Goal: Contribute content

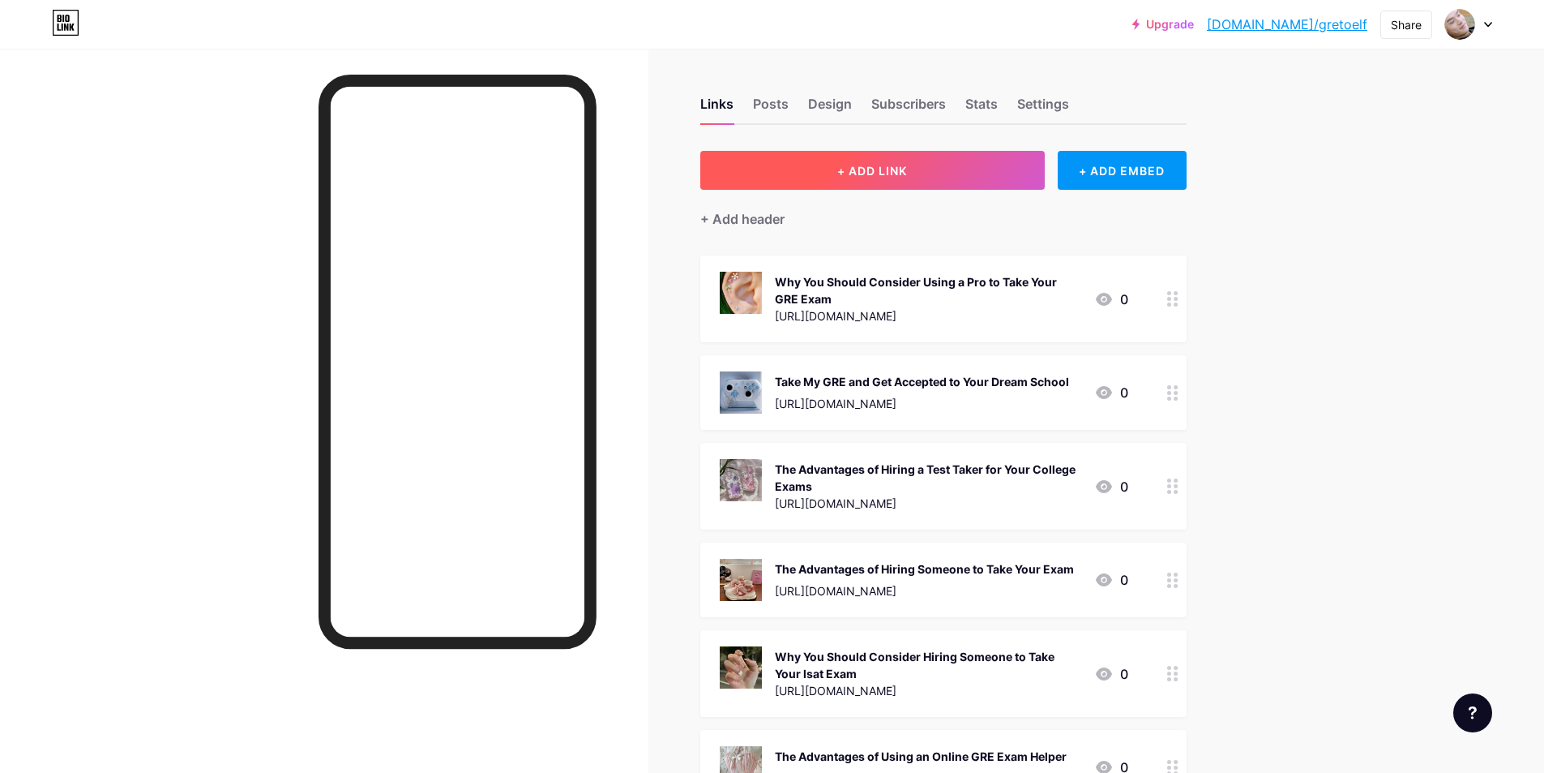
click at [896, 184] on button "+ ADD LINK" at bounding box center [872, 170] width 345 height 39
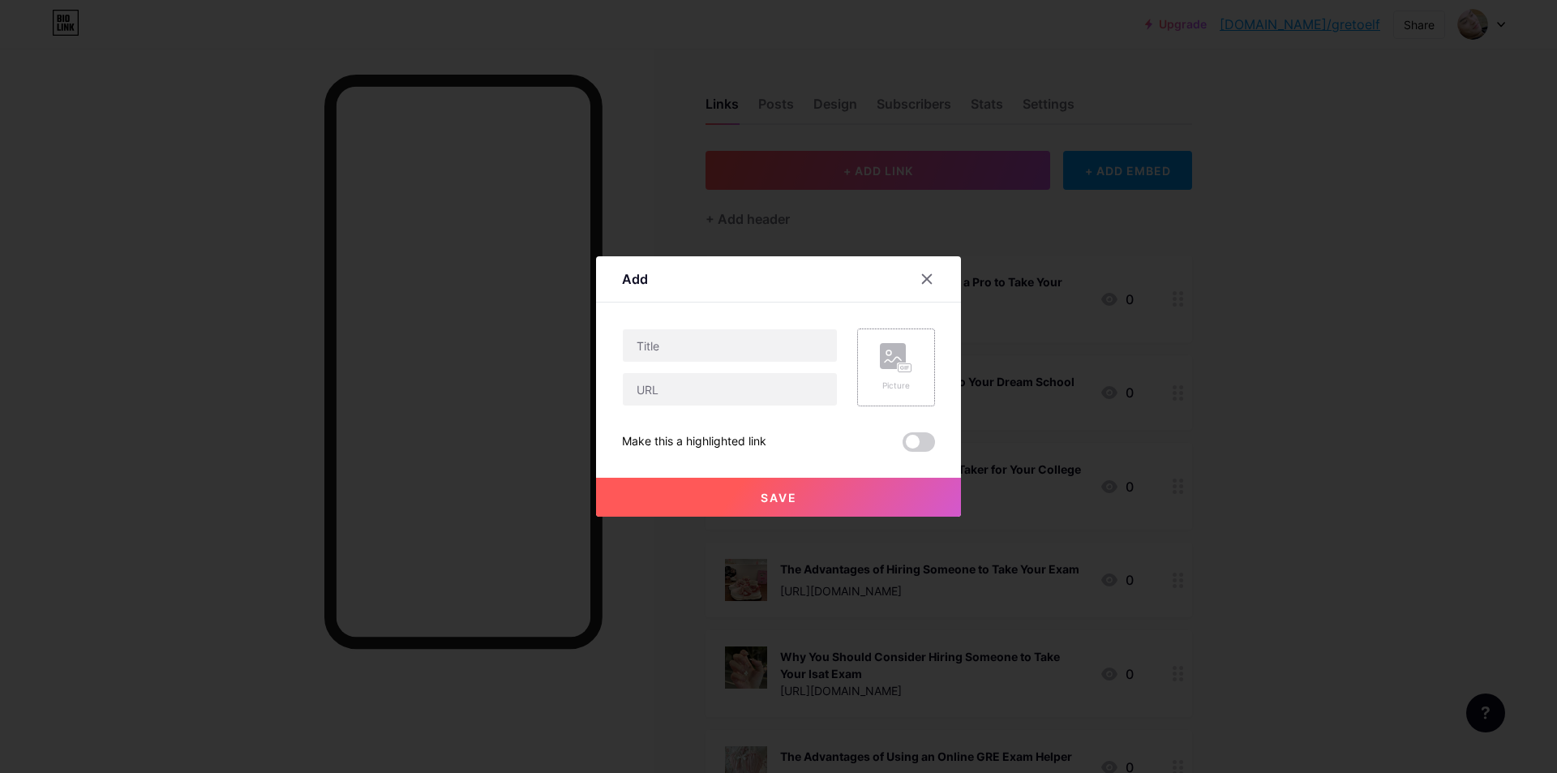
click at [900, 364] on rect at bounding box center [904, 368] width 13 height 8
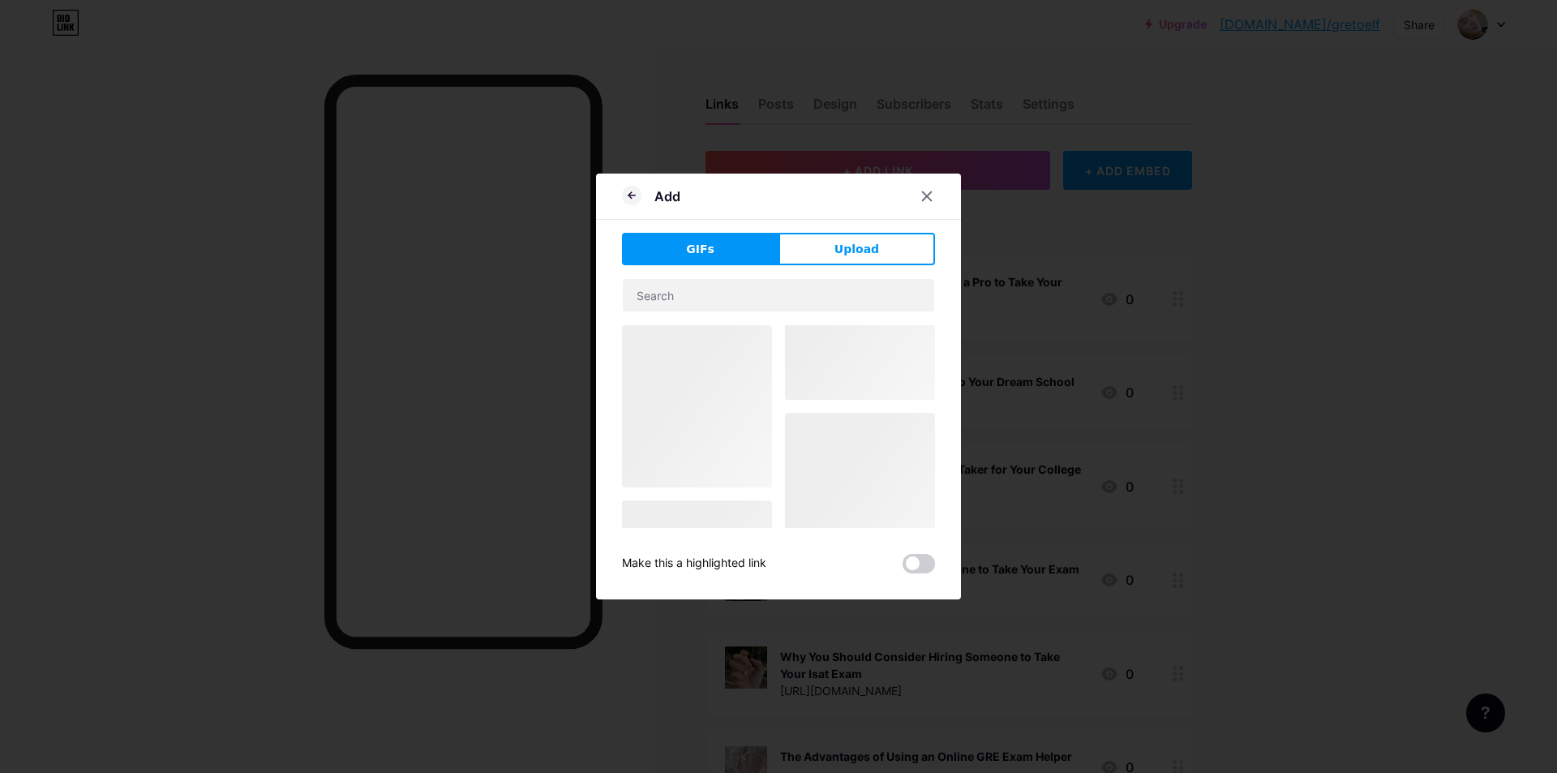
click at [904, 364] on div at bounding box center [778, 544] width 313 height 438
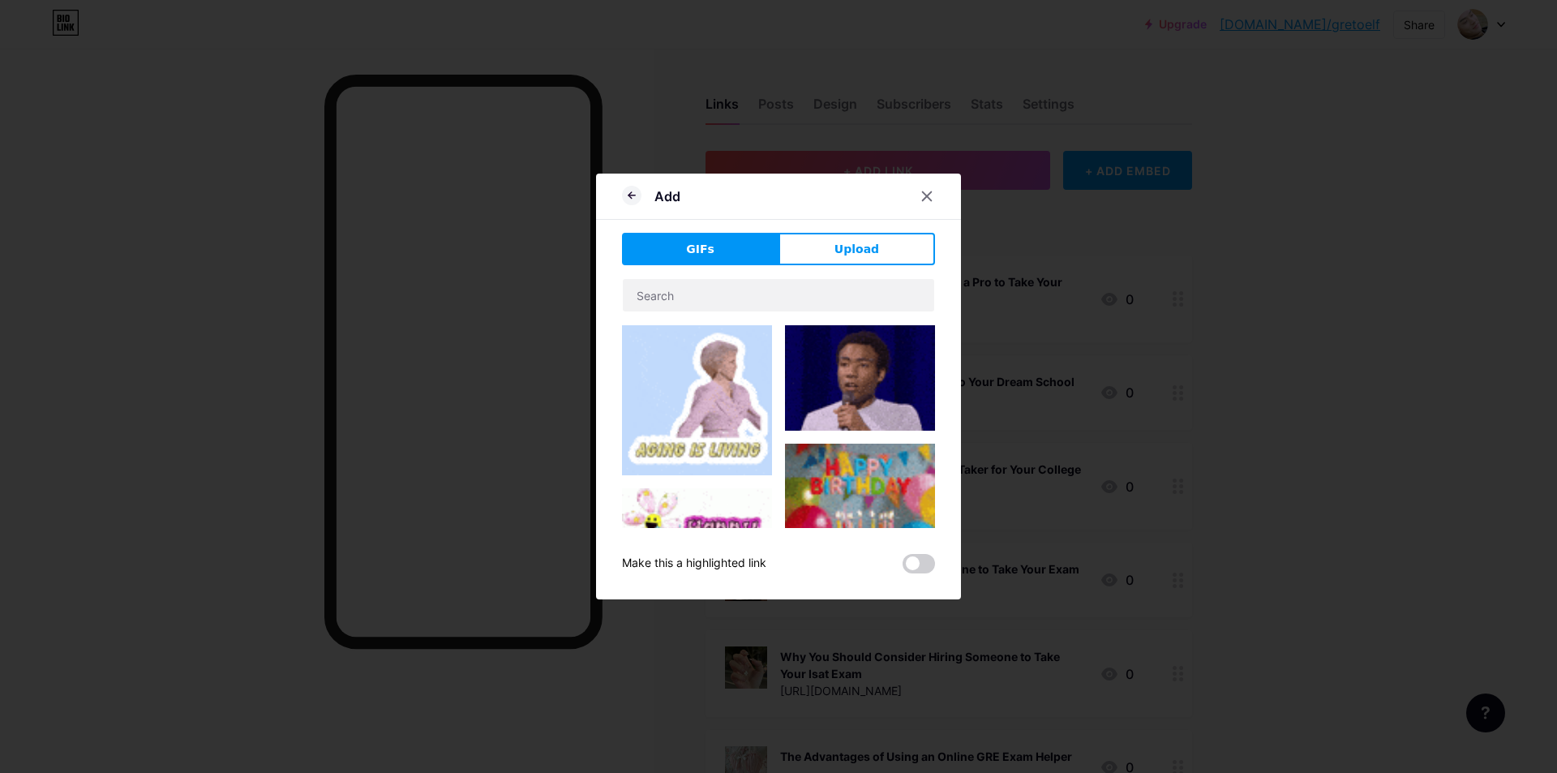
click at [717, 388] on img at bounding box center [697, 400] width 150 height 150
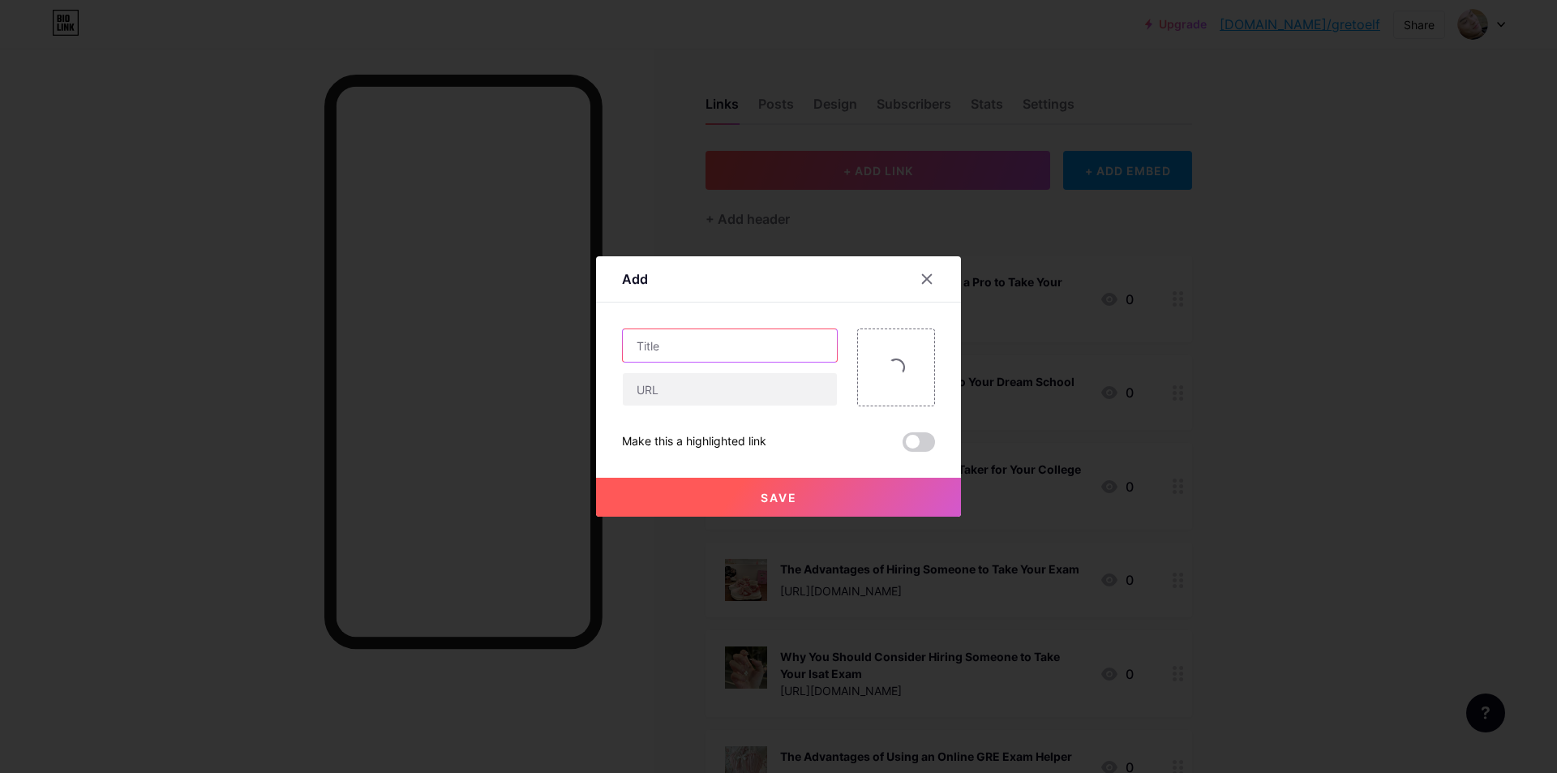
drag, startPoint x: 686, startPoint y: 349, endPoint x: 562, endPoint y: 229, distance: 172.6
click at [686, 349] on input "text" at bounding box center [730, 345] width 214 height 32
paste input "多邻国作弊对博士全奖申请影响多大？"
type input "多邻国作弊对博士全奖申请影响多大？"
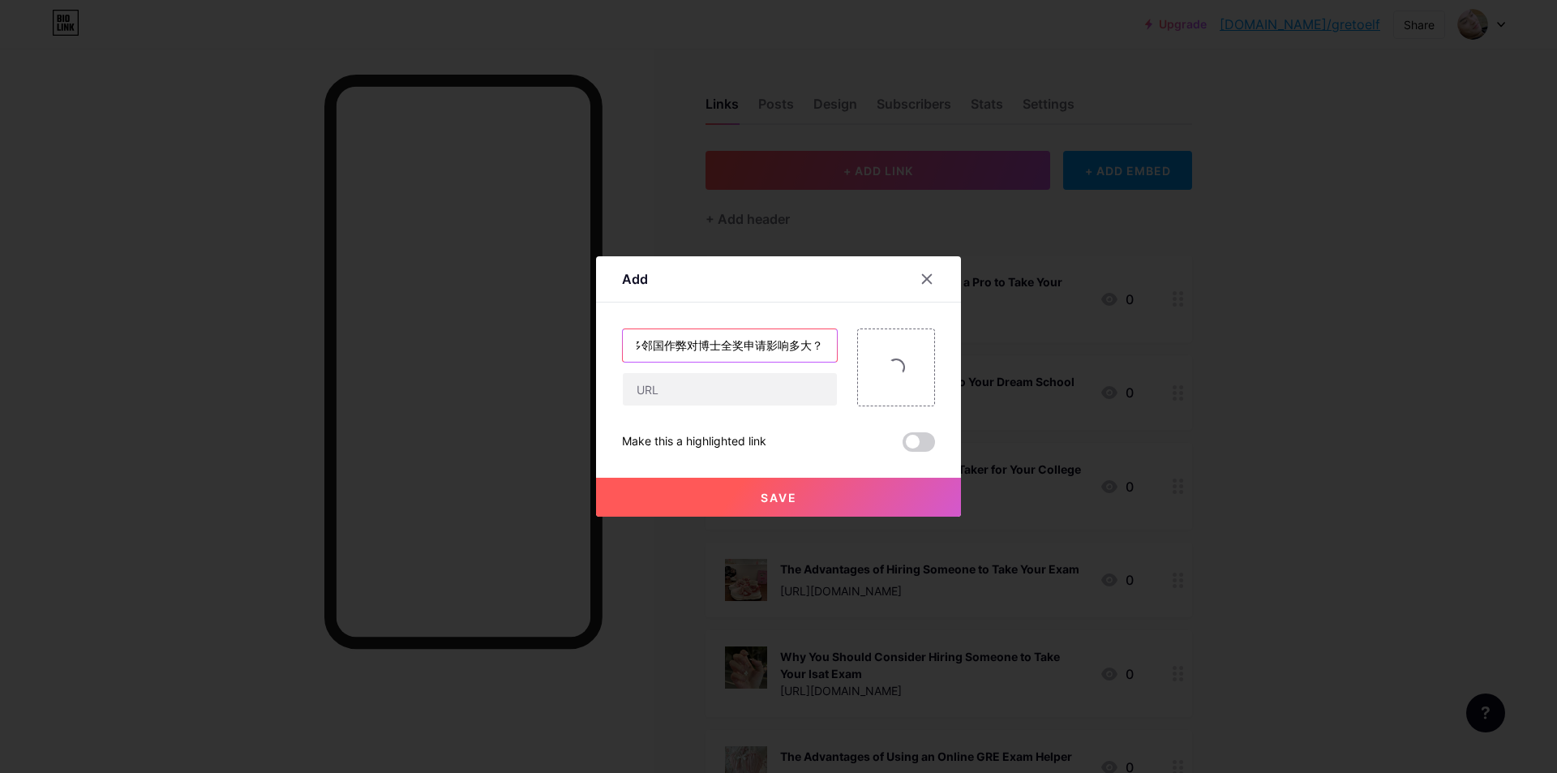
scroll to position [0, 0]
click at [766, 391] on input "text" at bounding box center [730, 389] width 214 height 32
paste input "[URL][DOMAIN_NAME]"
type input "[URL][DOMAIN_NAME]"
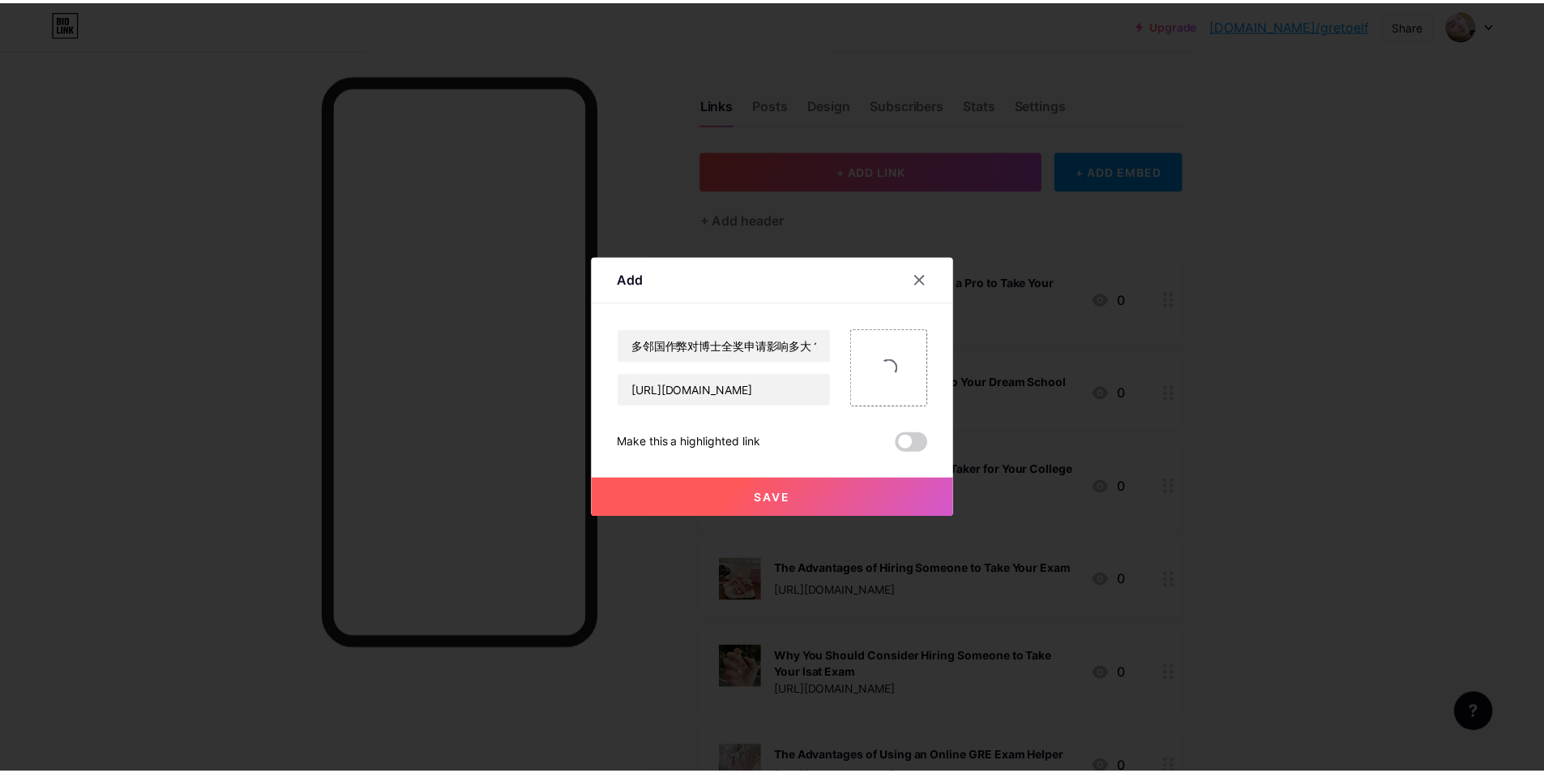
scroll to position [0, 0]
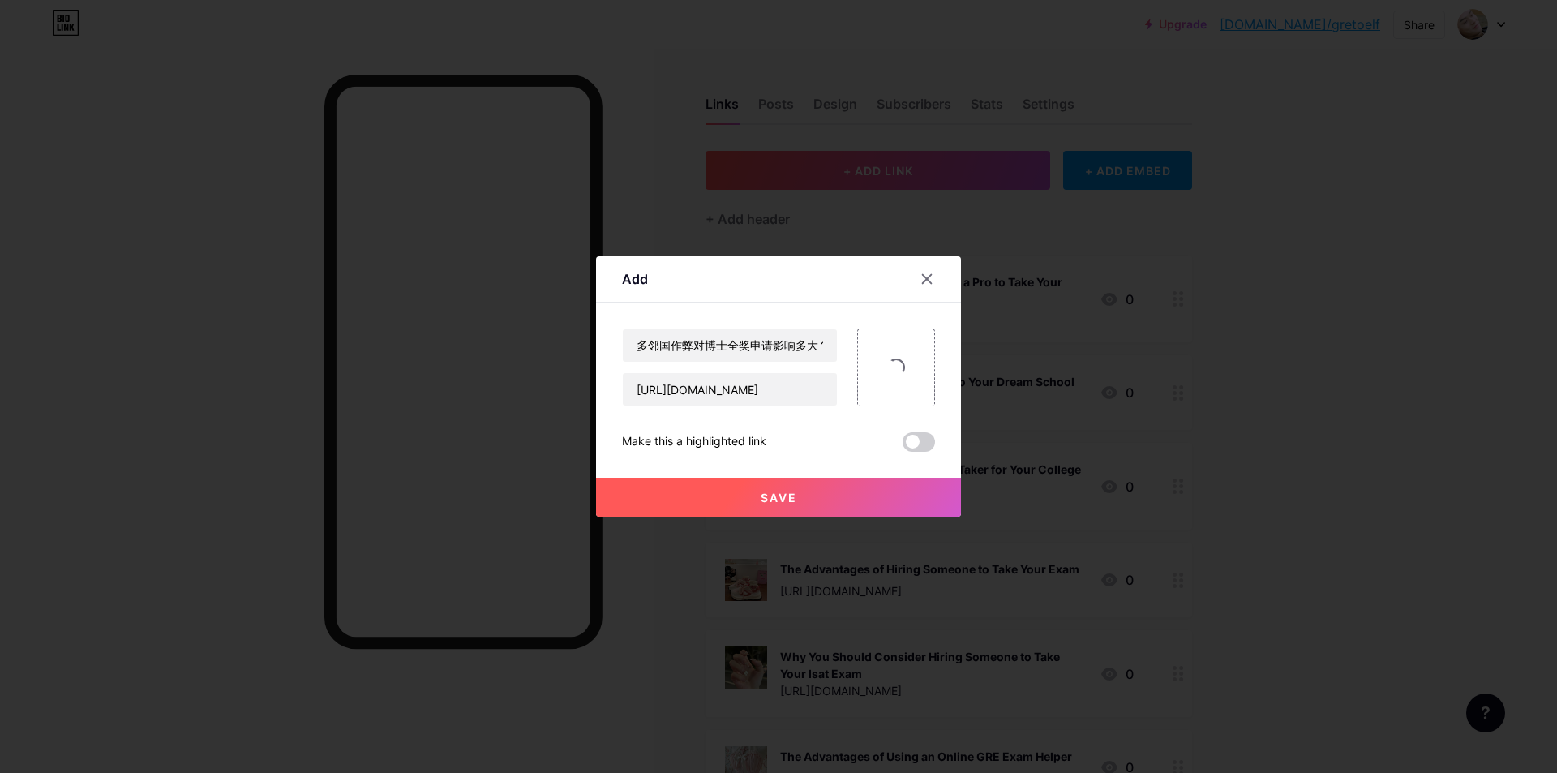
click at [741, 504] on button "Save" at bounding box center [778, 497] width 365 height 39
